Goal: Information Seeking & Learning: Understand process/instructions

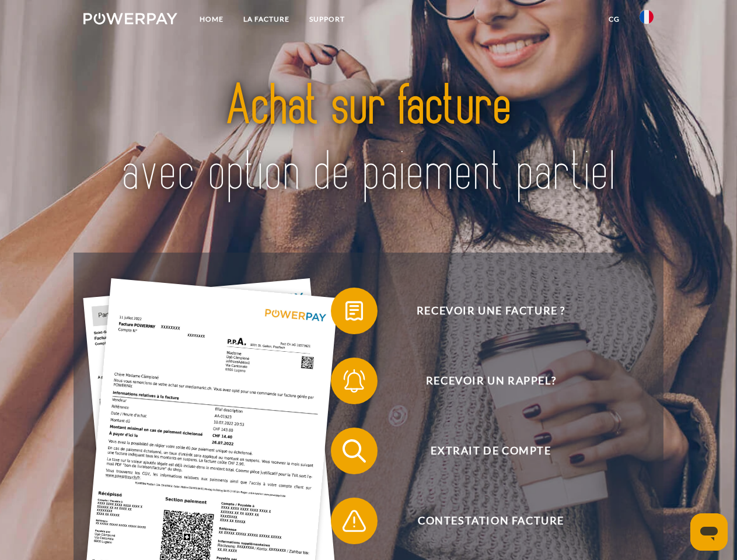
click at [130, 20] on img at bounding box center [130, 19] width 94 height 12
click at [647, 20] on img at bounding box center [647, 17] width 14 height 14
click at [614, 19] on link "CG" at bounding box center [614, 19] width 31 height 21
click at [345, 313] on span at bounding box center [337, 311] width 58 height 58
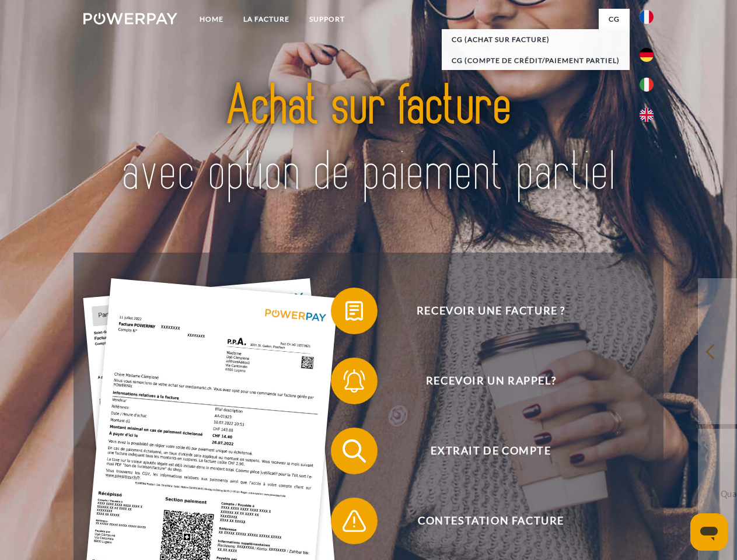
click at [345, 383] on span at bounding box center [337, 381] width 58 height 58
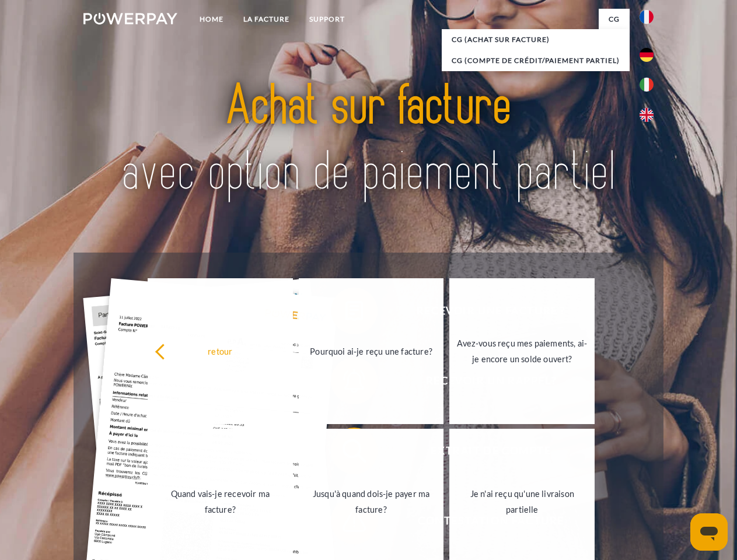
click at [345, 453] on link "Jusqu'à quand dois-je payer ma facture?" at bounding box center [371, 502] width 145 height 146
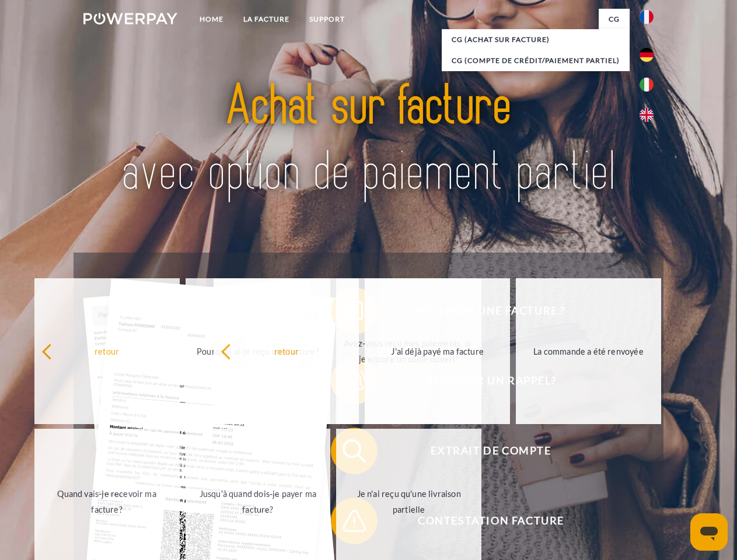
click at [345, 523] on span at bounding box center [337, 521] width 58 height 58
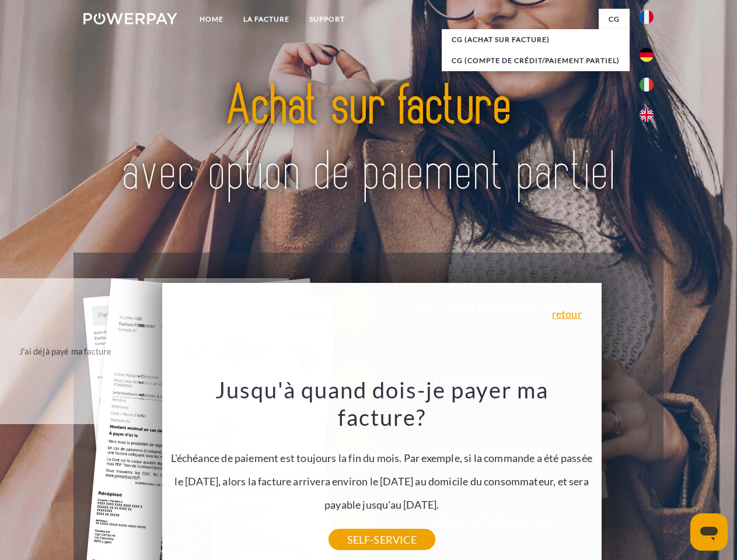
click at [709, 532] on icon "Ouvrir la fenêtre de messagerie" at bounding box center [709, 534] width 18 height 14
